Goal: Task Accomplishment & Management: Use online tool/utility

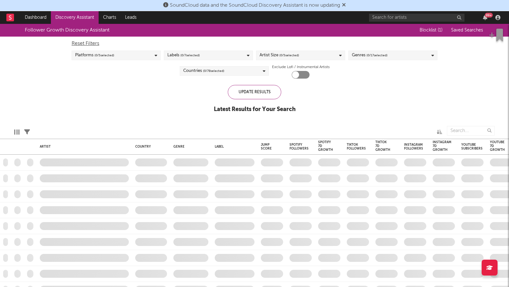
checkbox input "true"
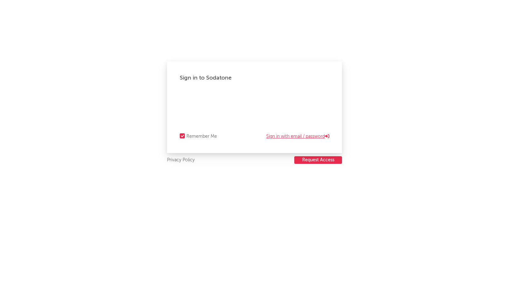
click at [289, 136] on link "Sign in with email / password" at bounding box center [297, 137] width 63 height 8
